Goal: Task Accomplishment & Management: Complete application form

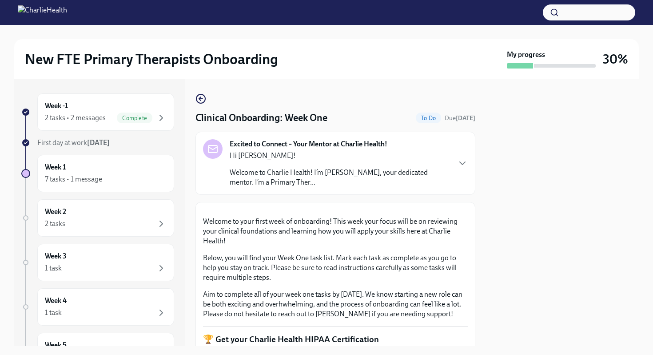
scroll to position [1339, 0]
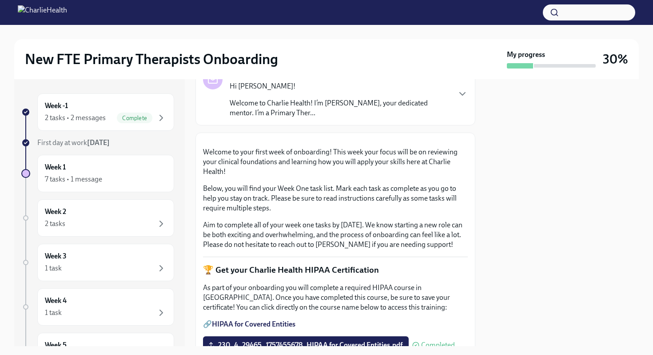
scroll to position [71, 0]
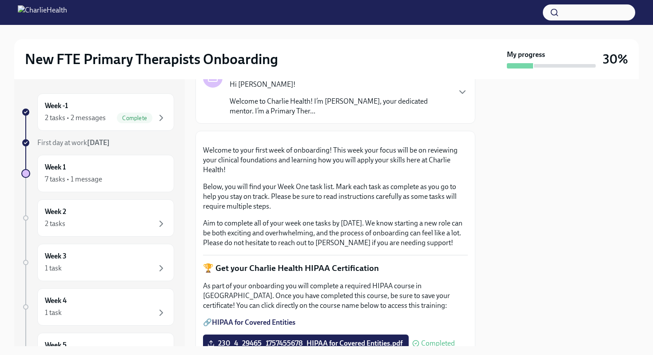
click at [325, 99] on p "Welcome to Charlie Health! I’m [PERSON_NAME], your dedicated mentor. I’m a Prim…" at bounding box center [340, 106] width 220 height 20
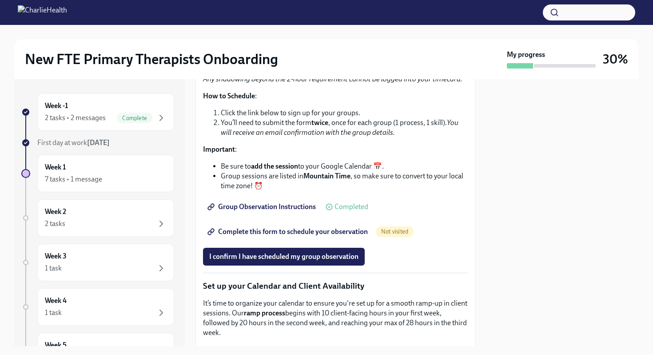
scroll to position [1414, 0]
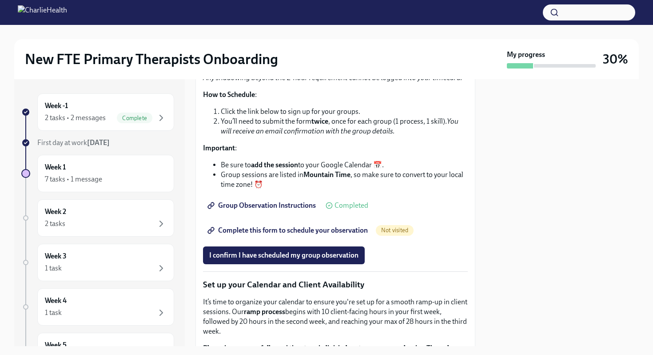
click at [284, 214] on link "Group Observation Instructions" at bounding box center [262, 205] width 119 height 18
click at [129, 166] on div "Week 1 7 tasks • 1 message" at bounding box center [106, 173] width 122 height 22
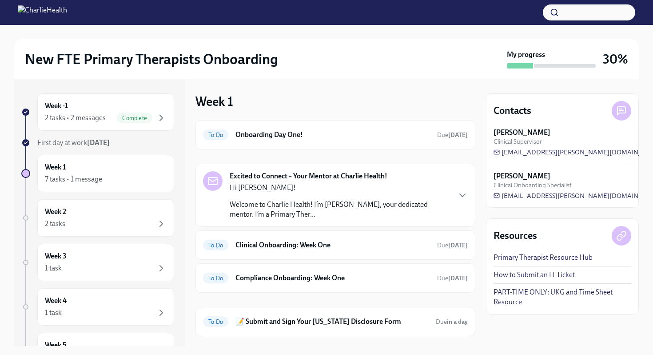
scroll to position [46, 0]
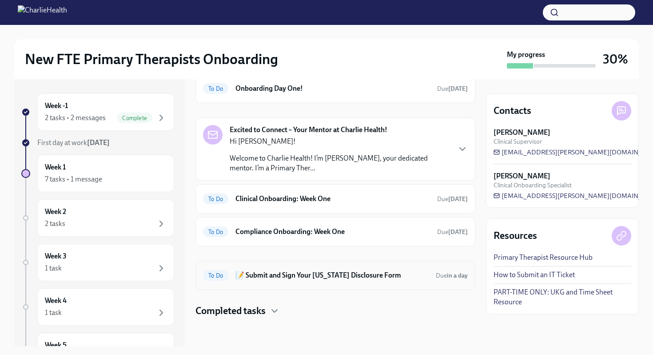
click at [271, 275] on h6 "📝 Submit and Sign Your [US_STATE] Disclosure Form" at bounding box center [332, 275] width 193 height 10
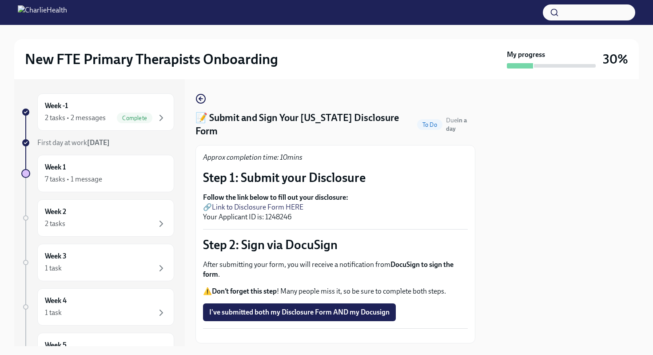
scroll to position [34, 0]
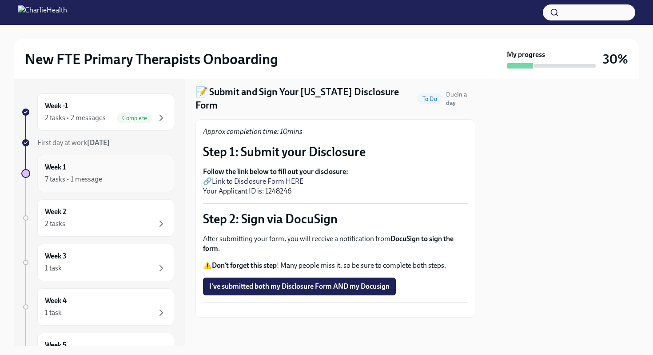
click at [96, 180] on div "7 tasks • 1 message" at bounding box center [73, 179] width 57 height 10
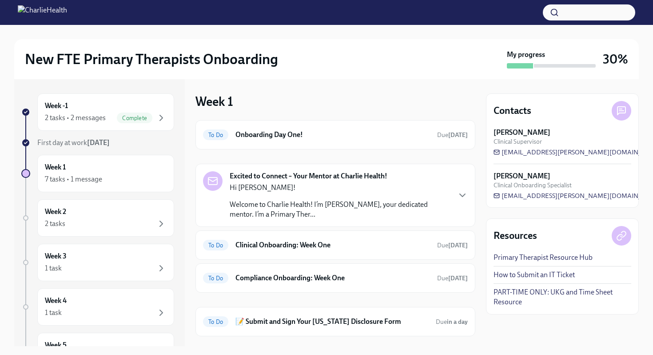
scroll to position [34, 0]
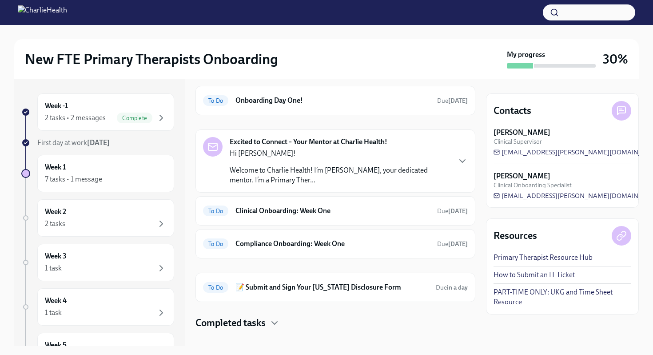
click at [277, 190] on div "Excited to Connect – Your Mentor at Charlie Health! Hi [PERSON_NAME]! Welcome t…" at bounding box center [336, 160] width 280 height 63
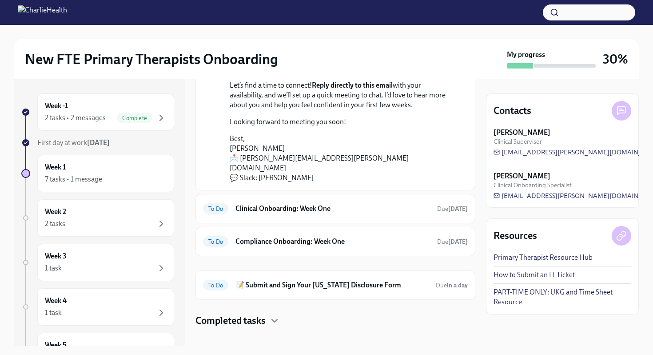
scroll to position [192, 0]
click at [275, 202] on div "To Do Clinical Onboarding: Week One Due [DATE]" at bounding box center [335, 209] width 265 height 14
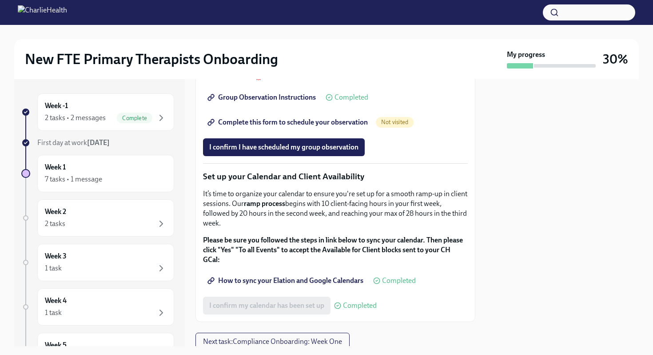
scroll to position [1366, 0]
click at [347, 126] on span "Complete this form to schedule your observation" at bounding box center [288, 121] width 159 height 9
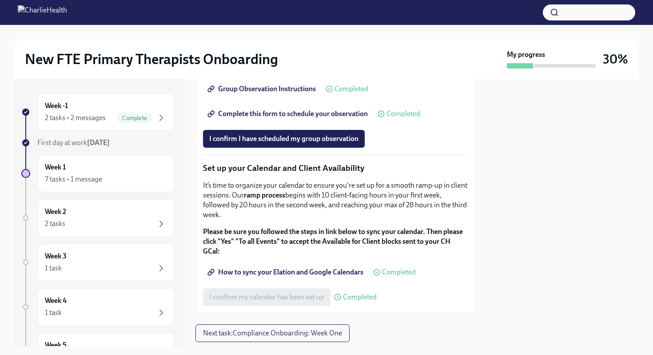
scroll to position [1390, 0]
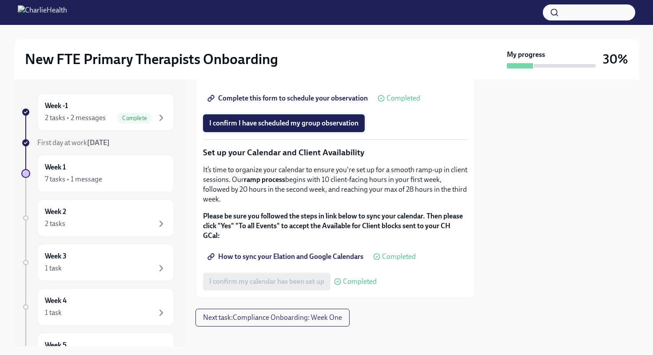
click at [302, 128] on span "I confirm I have scheduled my group observation" at bounding box center [283, 123] width 149 height 9
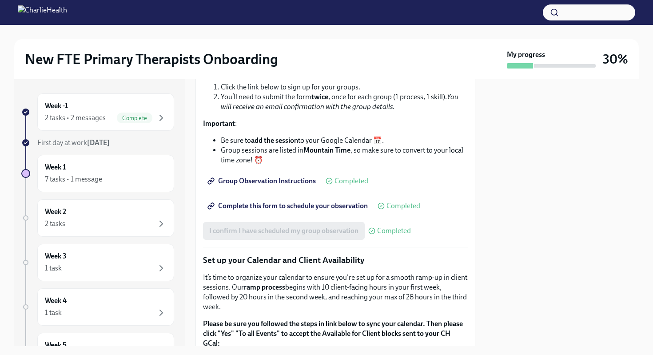
scroll to position [1284, 0]
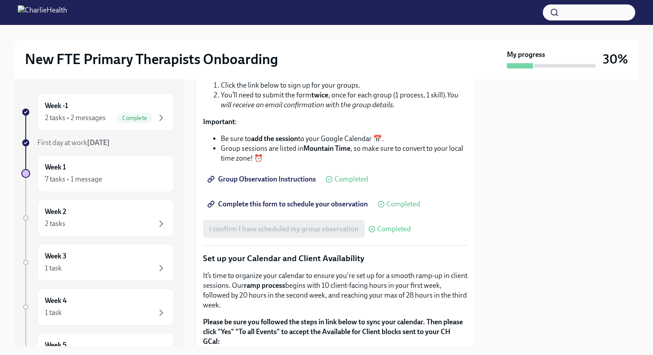
click at [300, 213] on link "Complete this form to schedule your observation" at bounding box center [288, 204] width 171 height 18
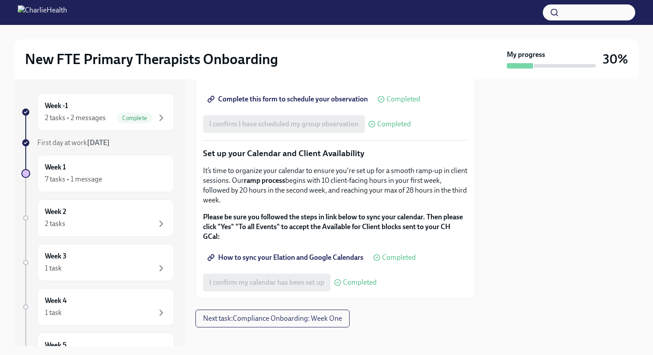
scroll to position [1467, 0]
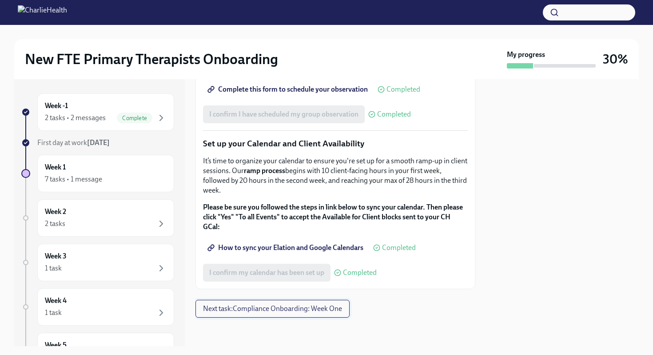
click at [248, 308] on span "Next task : Compliance Onboarding: Week One" at bounding box center [272, 308] width 139 height 9
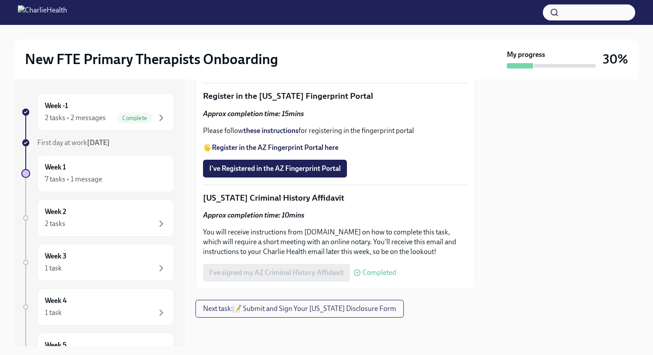
scroll to position [1286, 0]
click at [249, 308] on span "Next task : 📝 Submit and Sign Your [US_STATE] Disclosure Form" at bounding box center [299, 308] width 193 height 9
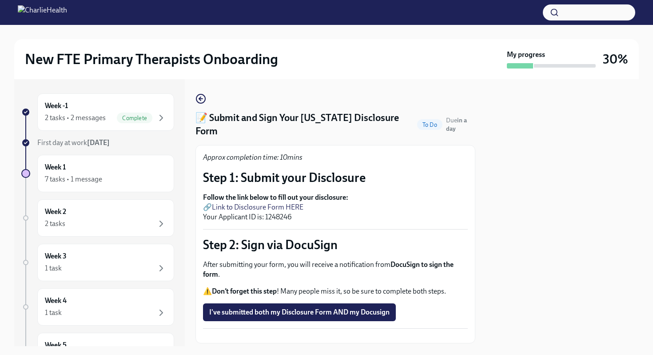
scroll to position [34, 0]
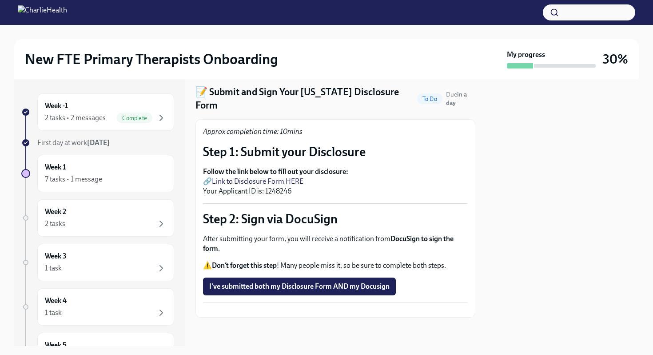
click at [274, 177] on link "Link to Disclosure Form HERE" at bounding box center [258, 181] width 92 height 8
drag, startPoint x: 265, startPoint y: 168, endPoint x: 293, endPoint y: 169, distance: 28.0
click at [293, 169] on p "Follow the link below to fill out your disclosure: 🔗 Link to Disclosure Form HE…" at bounding box center [335, 181] width 265 height 29
copy p "1248246"
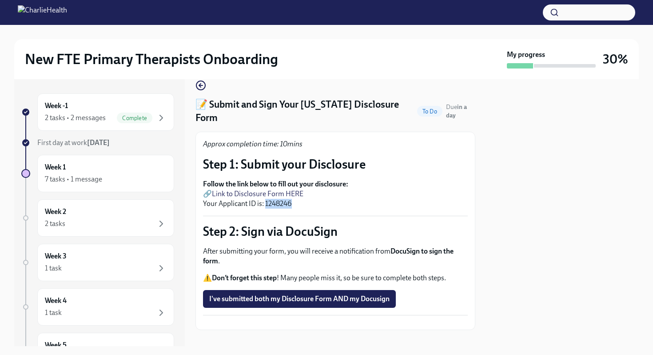
scroll to position [0, 0]
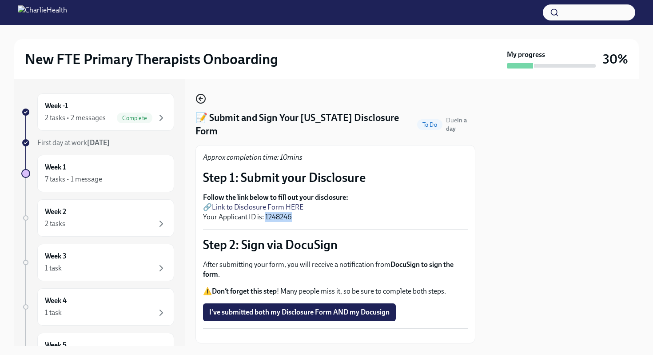
click at [203, 100] on icon "button" at bounding box center [201, 98] width 11 height 11
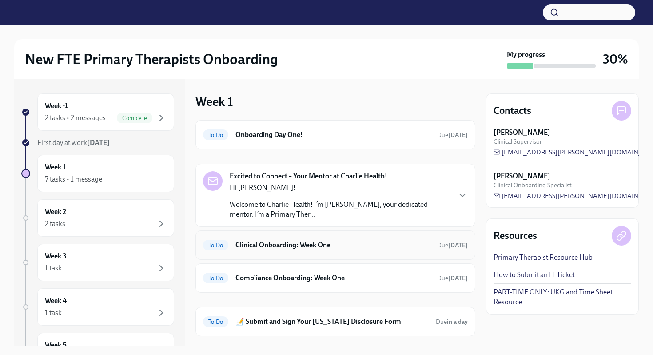
scroll to position [46, 0]
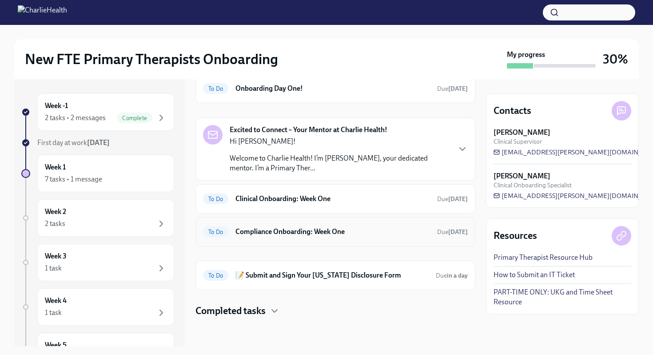
click at [308, 241] on div "To Do Compliance Onboarding: Week One Due [DATE]" at bounding box center [336, 231] width 280 height 29
click at [303, 231] on h6 "Compliance Onboarding: Week One" at bounding box center [333, 232] width 195 height 10
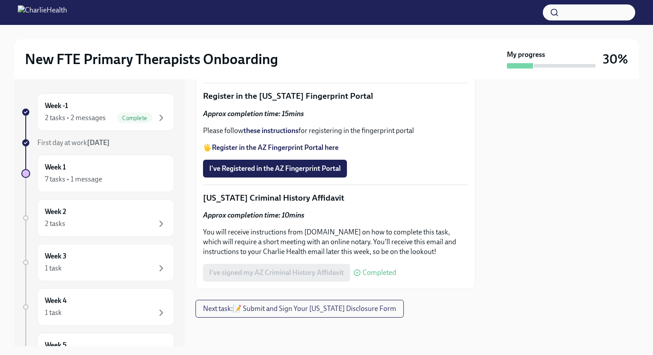
scroll to position [1286, 0]
click at [280, 307] on span "Next task : 📝 Submit and Sign Your [US_STATE] Disclosure Form" at bounding box center [299, 308] width 193 height 9
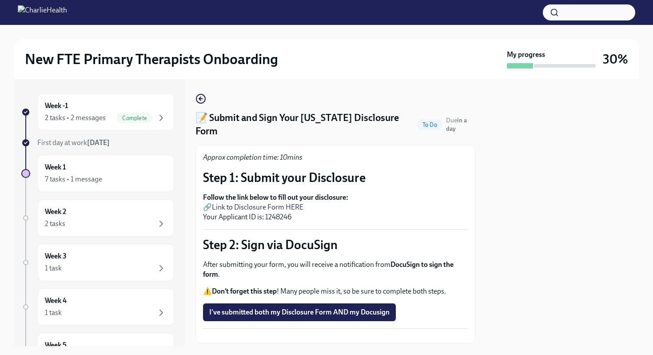
scroll to position [34, 0]
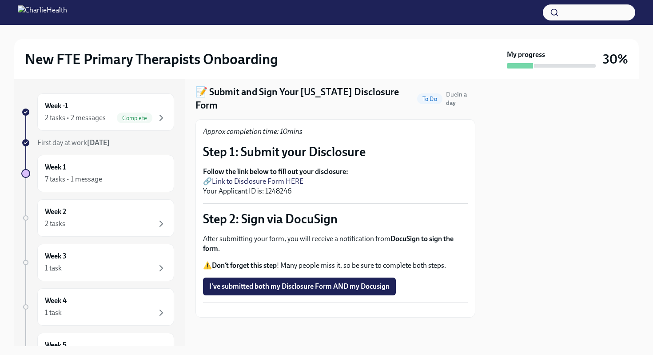
click at [296, 177] on link "Link to Disclosure Form HERE" at bounding box center [258, 181] width 92 height 8
click at [292, 282] on span "I've submitted both my Disclosure Form AND my Docusign" at bounding box center [299, 286] width 180 height 9
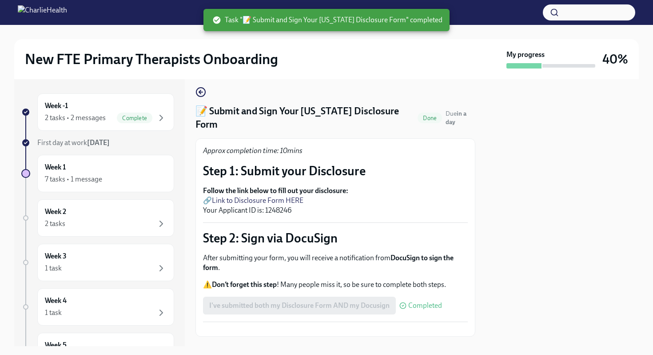
scroll to position [0, 0]
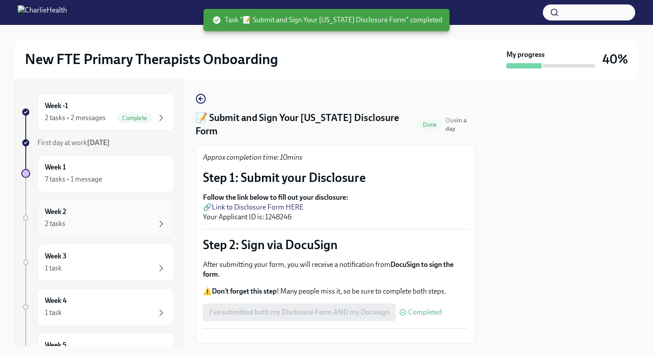
click at [118, 226] on div "2 tasks" at bounding box center [106, 223] width 122 height 11
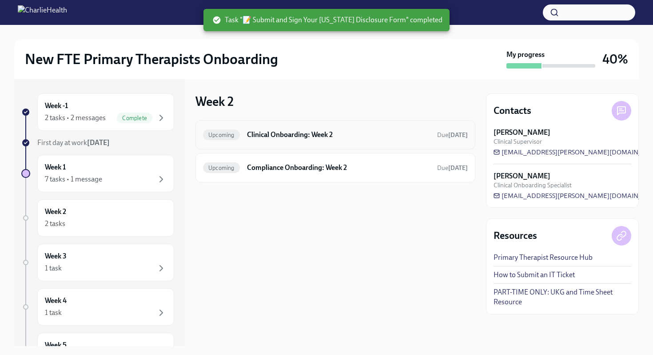
click at [221, 133] on span "Upcoming" at bounding box center [221, 135] width 37 height 7
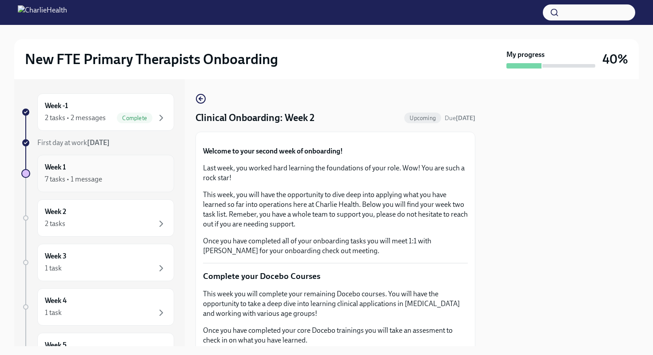
click at [79, 174] on div "7 tasks • 1 message" at bounding box center [106, 179] width 122 height 11
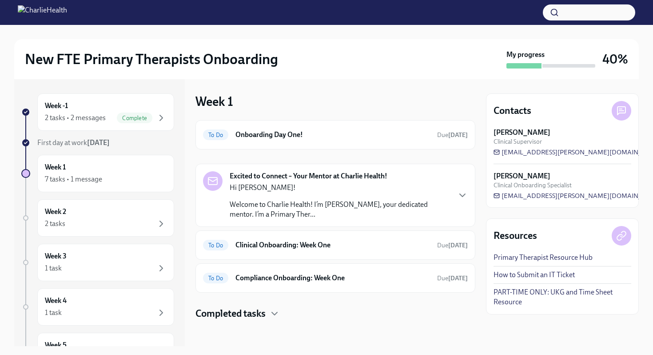
scroll to position [3, 0]
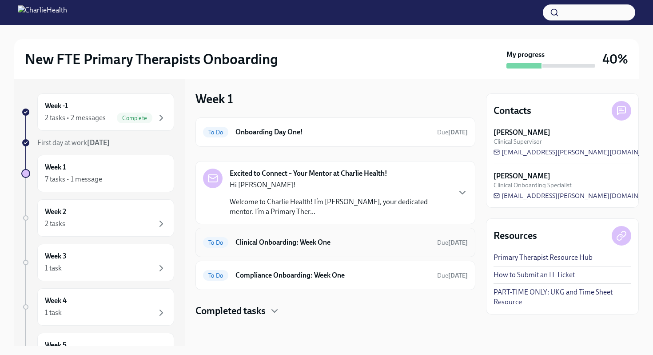
click at [268, 236] on div "To Do Clinical Onboarding: Week One Due [DATE]" at bounding box center [335, 242] width 265 height 14
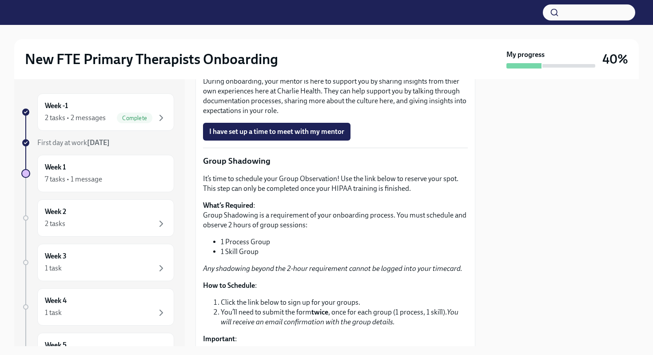
scroll to position [1052, 0]
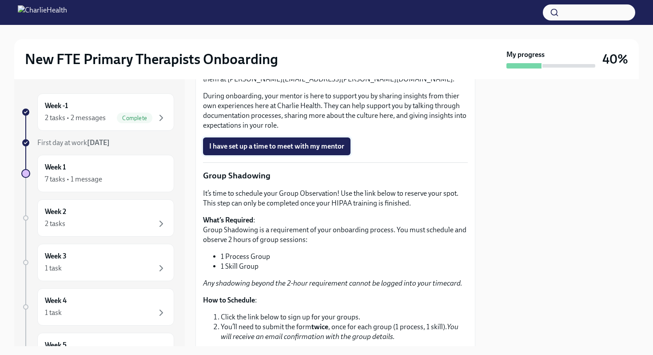
click at [285, 151] on span "I have set up a time to meet with my mentor" at bounding box center [276, 146] width 135 height 9
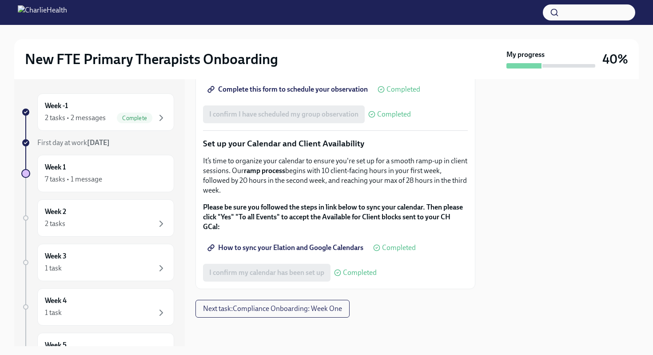
scroll to position [1467, 0]
click at [269, 309] on span "Next task : Compliance Onboarding: Week One" at bounding box center [272, 308] width 139 height 9
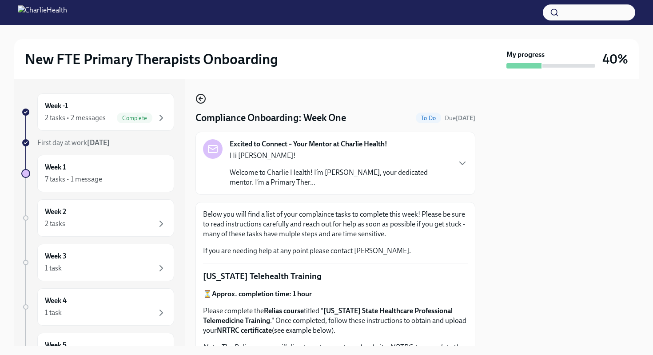
click at [202, 99] on icon "button" at bounding box center [201, 99] width 4 height 0
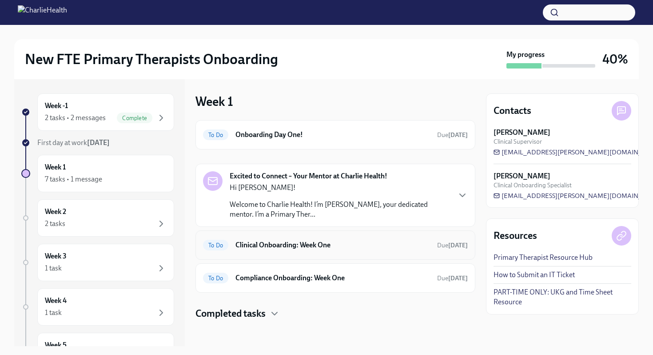
click at [264, 244] on h6 "Clinical Onboarding: Week One" at bounding box center [333, 245] width 195 height 10
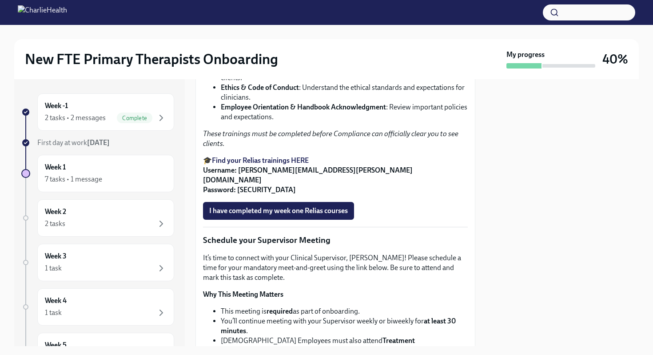
scroll to position [614, 0]
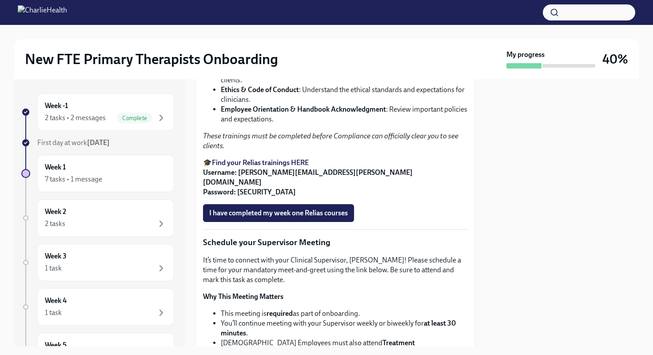
click at [299, 167] on strong "Find your Relias trainings HERE" at bounding box center [260, 162] width 97 height 8
click at [248, 217] on span "I have completed my week one Relias courses" at bounding box center [278, 212] width 139 height 9
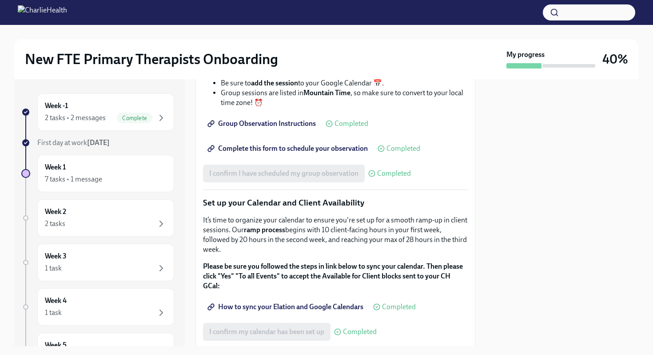
scroll to position [1467, 0]
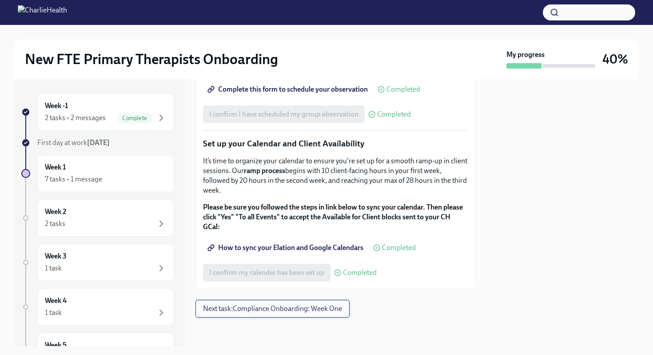
click at [248, 302] on button "Next task : Compliance Onboarding: Week One" at bounding box center [273, 309] width 154 height 18
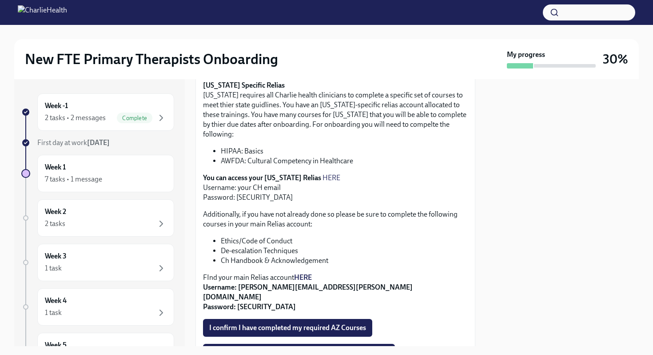
scroll to position [198, 0]
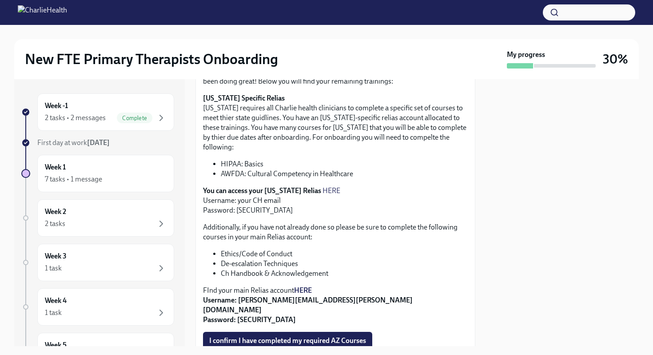
click at [323, 186] on link "HERE" at bounding box center [332, 190] width 18 height 8
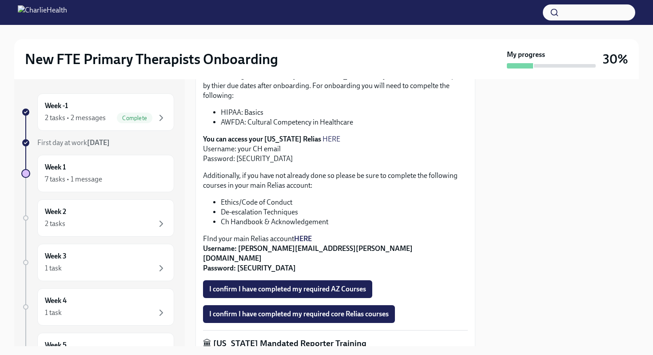
scroll to position [252, 0]
